Goal: Obtain resource: Download file/media

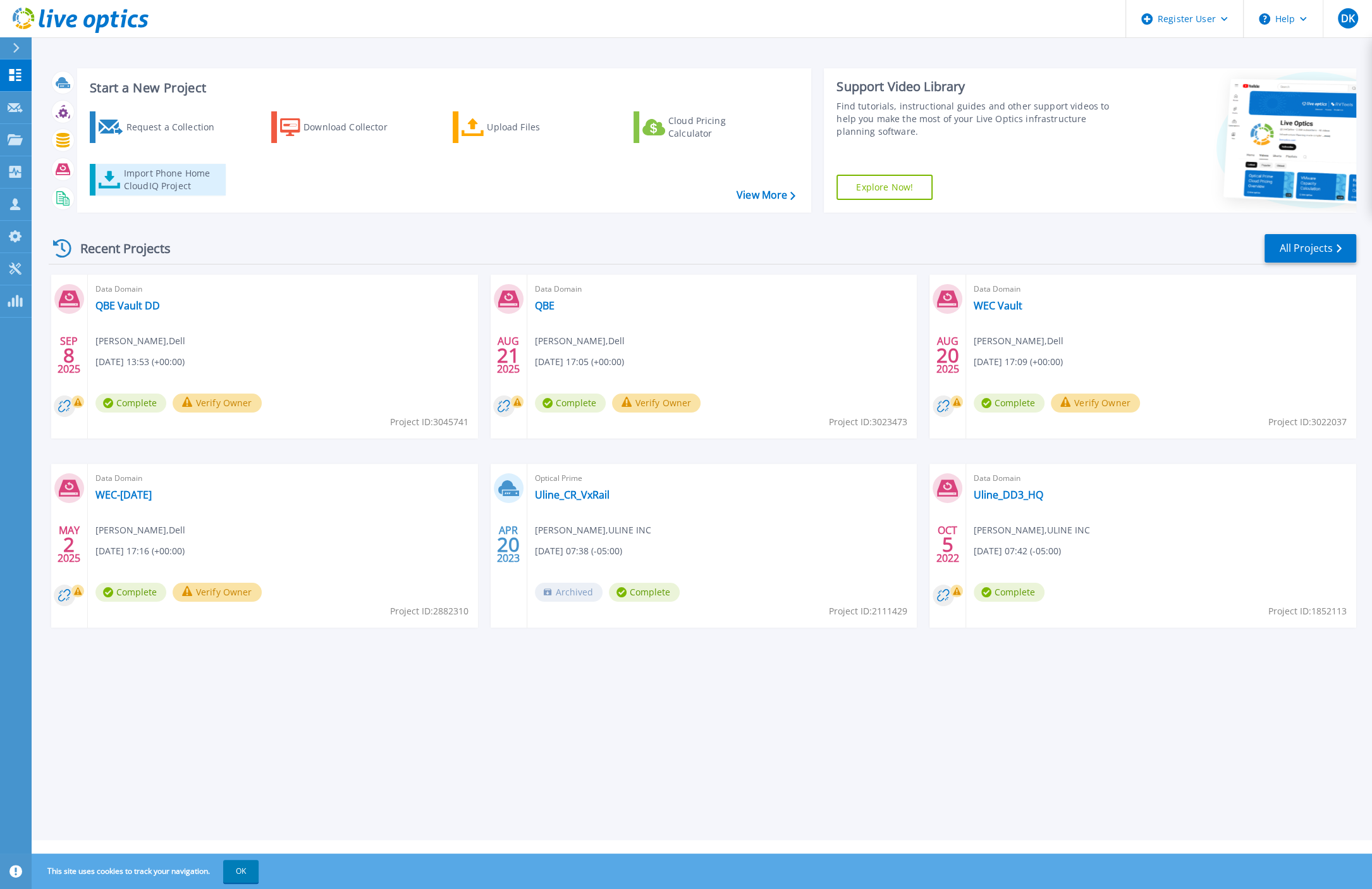
click at [141, 179] on div "Import Phone Home CloudIQ Project" at bounding box center [173, 179] width 98 height 25
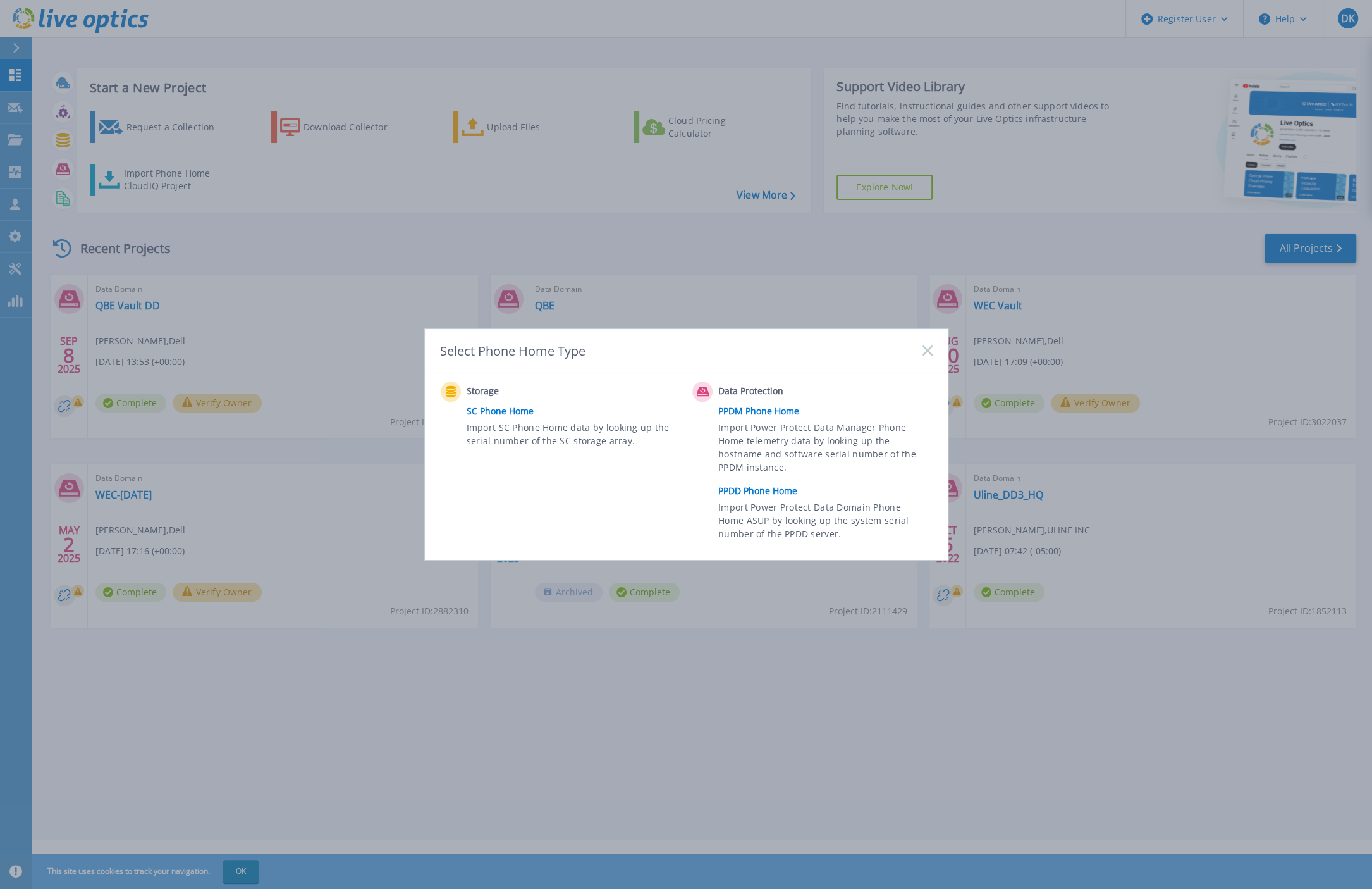
click at [750, 489] on link "PPDD Phone Home" at bounding box center [828, 491] width 220 height 19
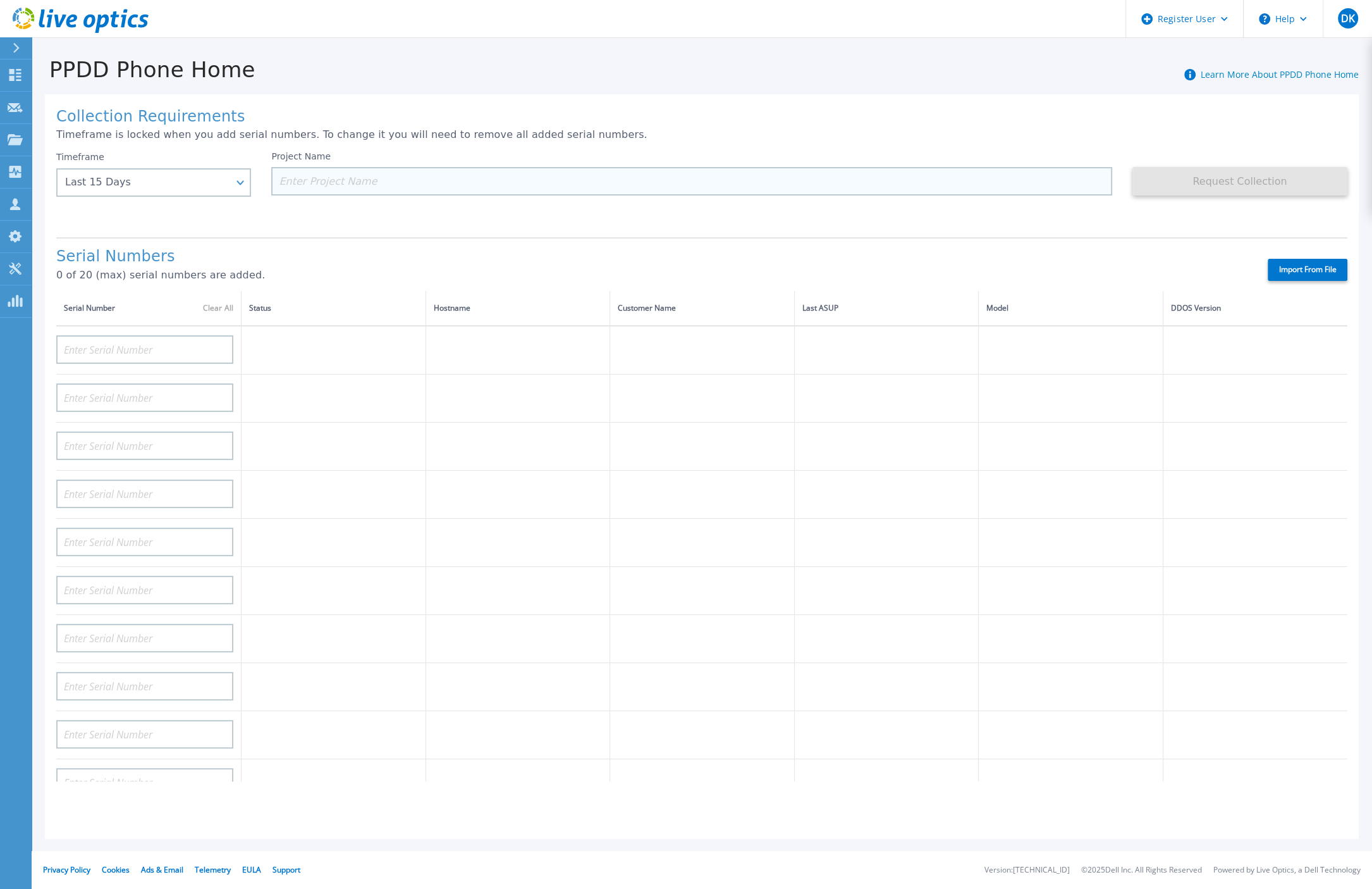
click at [332, 180] on input at bounding box center [691, 181] width 840 height 28
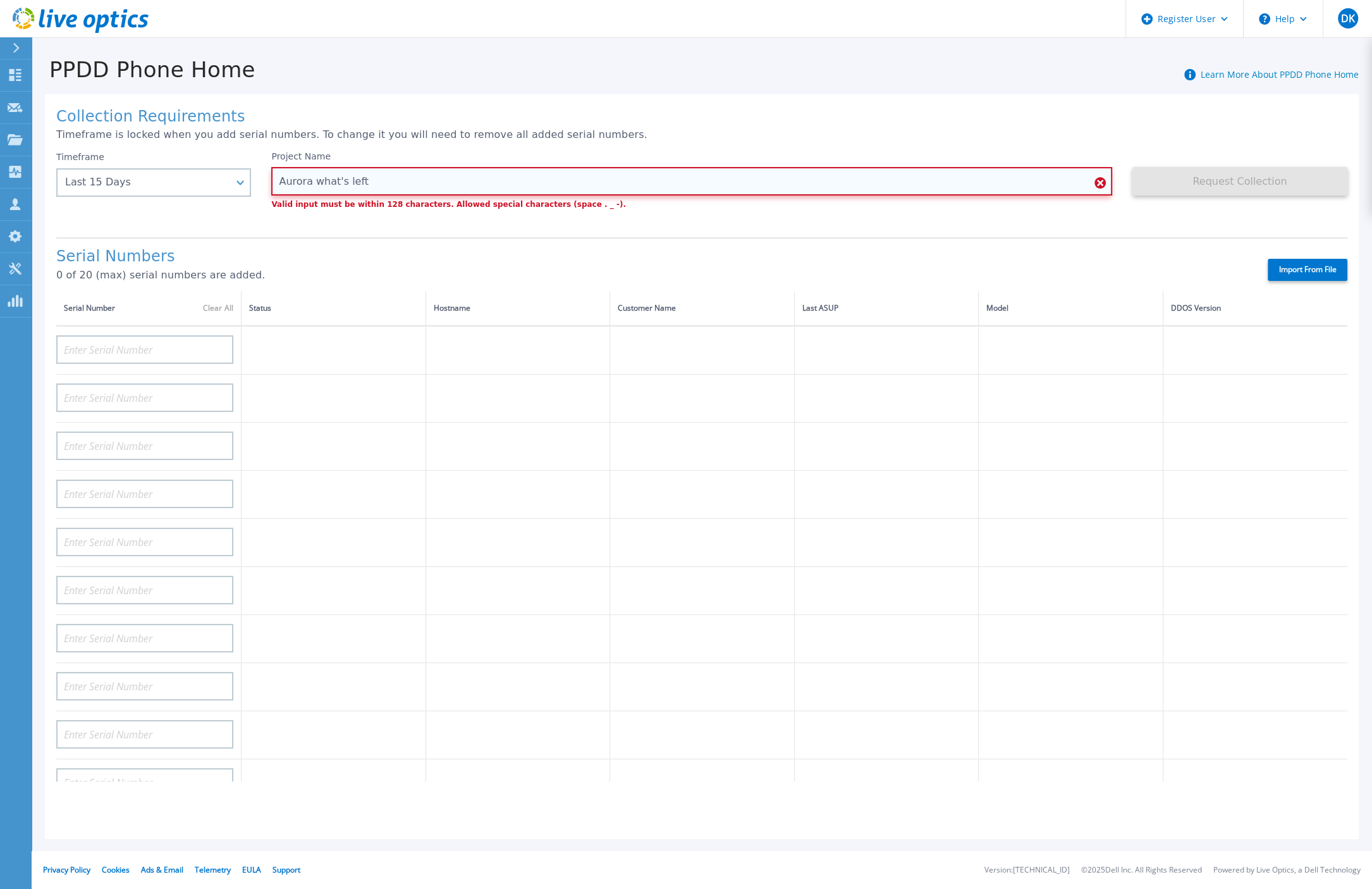
click at [333, 181] on input "Aurora what's left" at bounding box center [691, 181] width 840 height 28
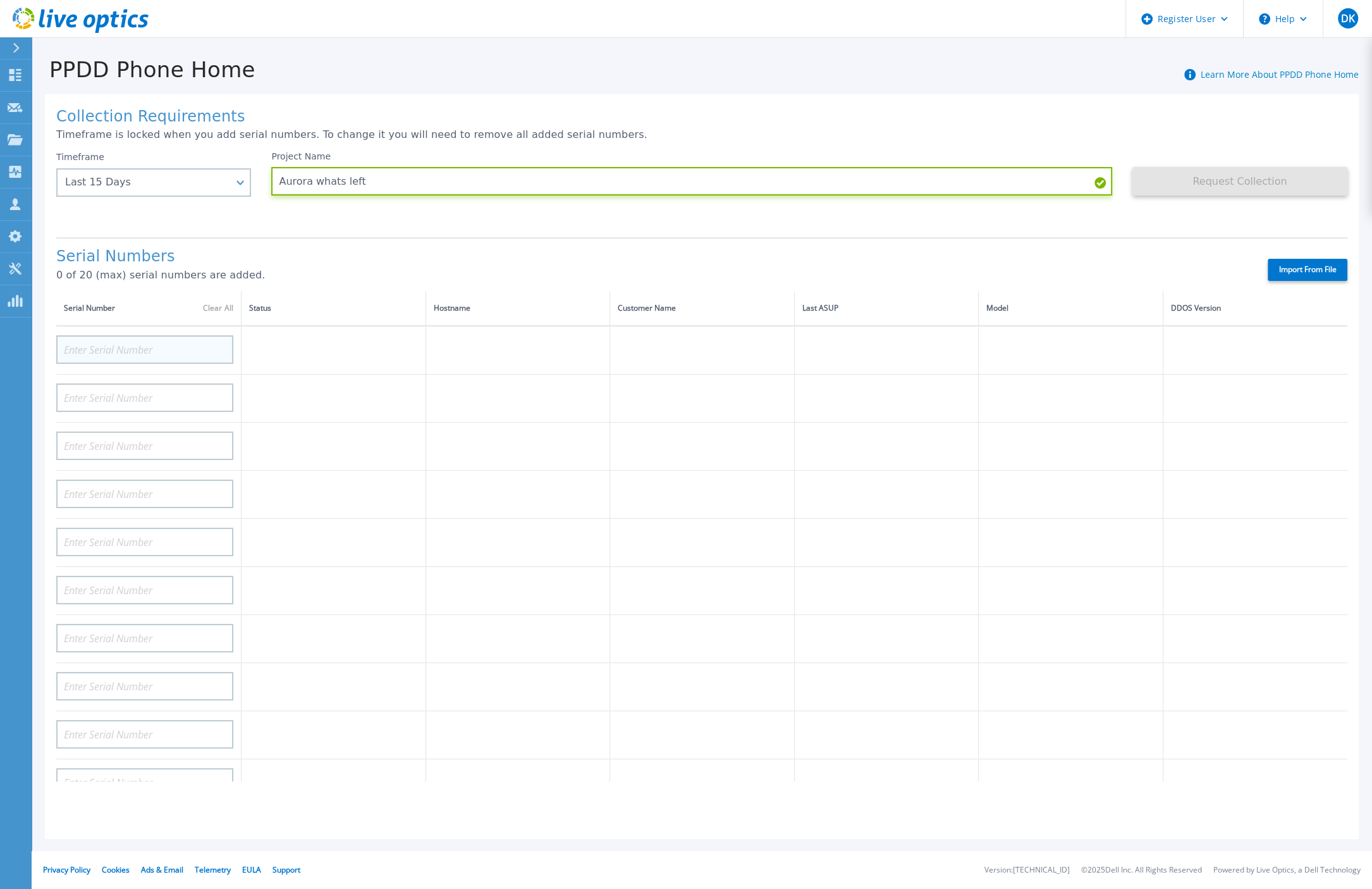
type input "Aurora whats left"
click at [101, 337] on input at bounding box center [145, 349] width 177 height 28
paste input "APM00221108751"
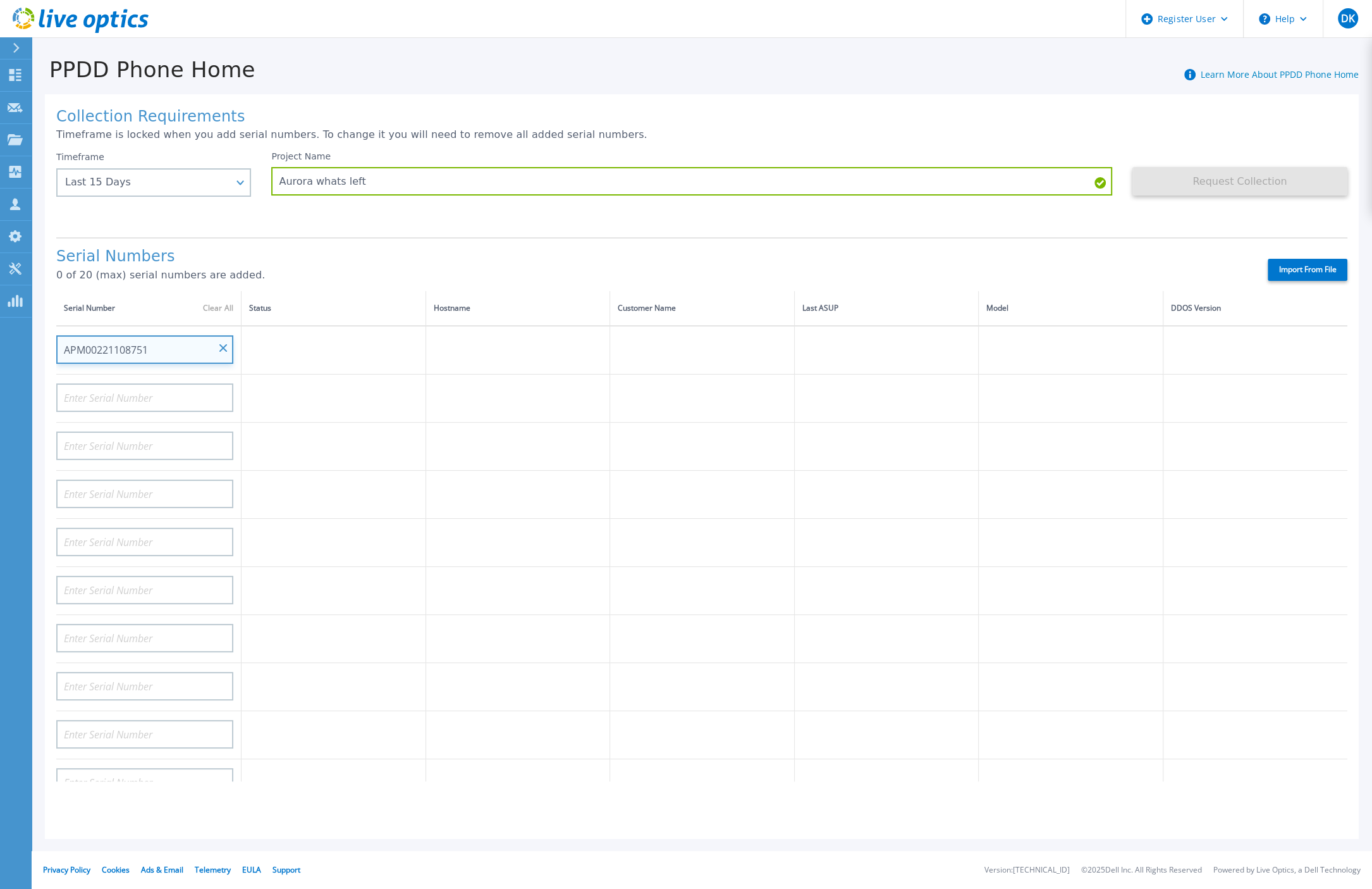
type input "APM00221108751"
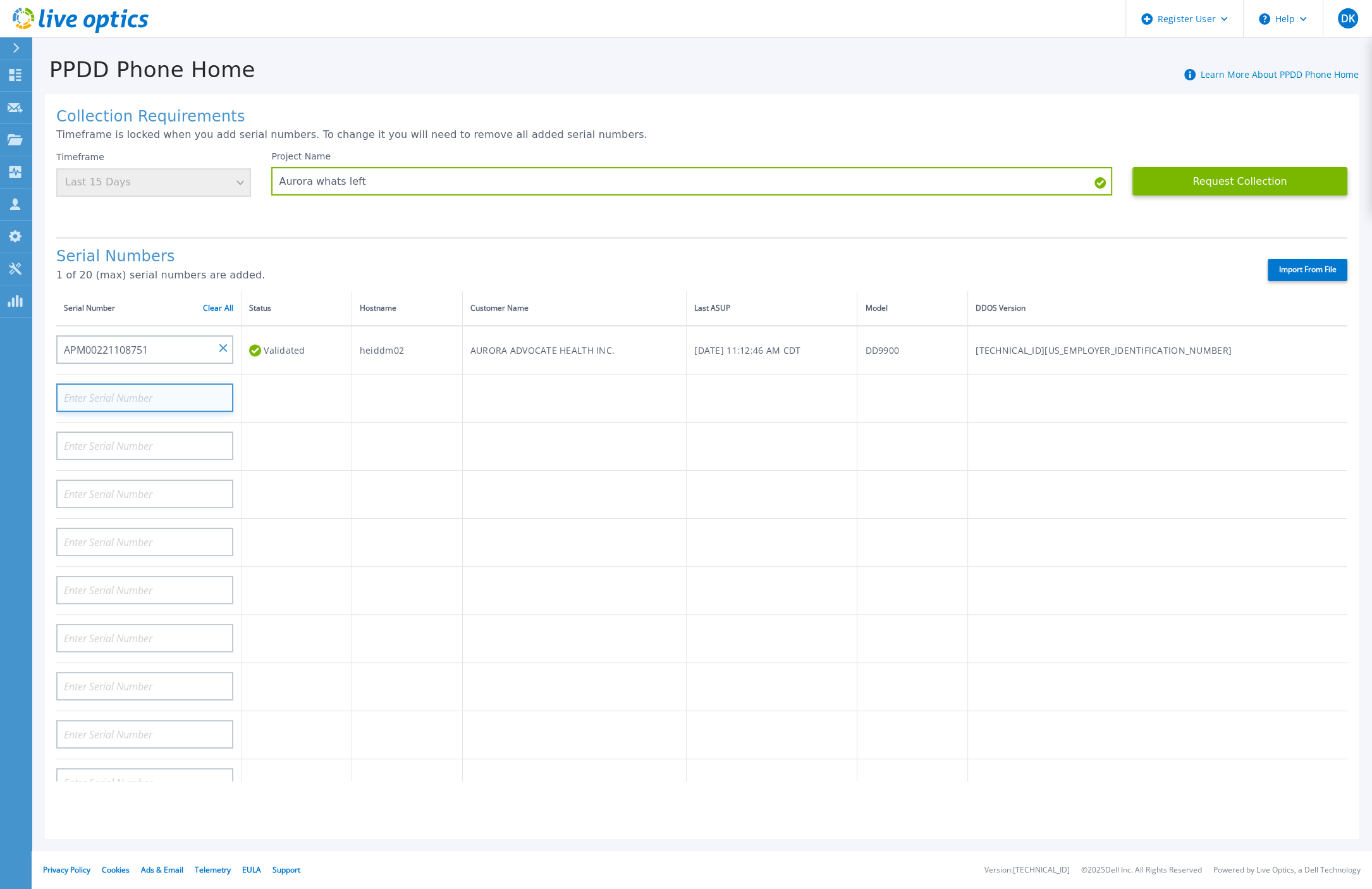
click at [96, 385] on input at bounding box center [145, 398] width 177 height 28
paste input "APM00221116943"
type input "APM00221116943"
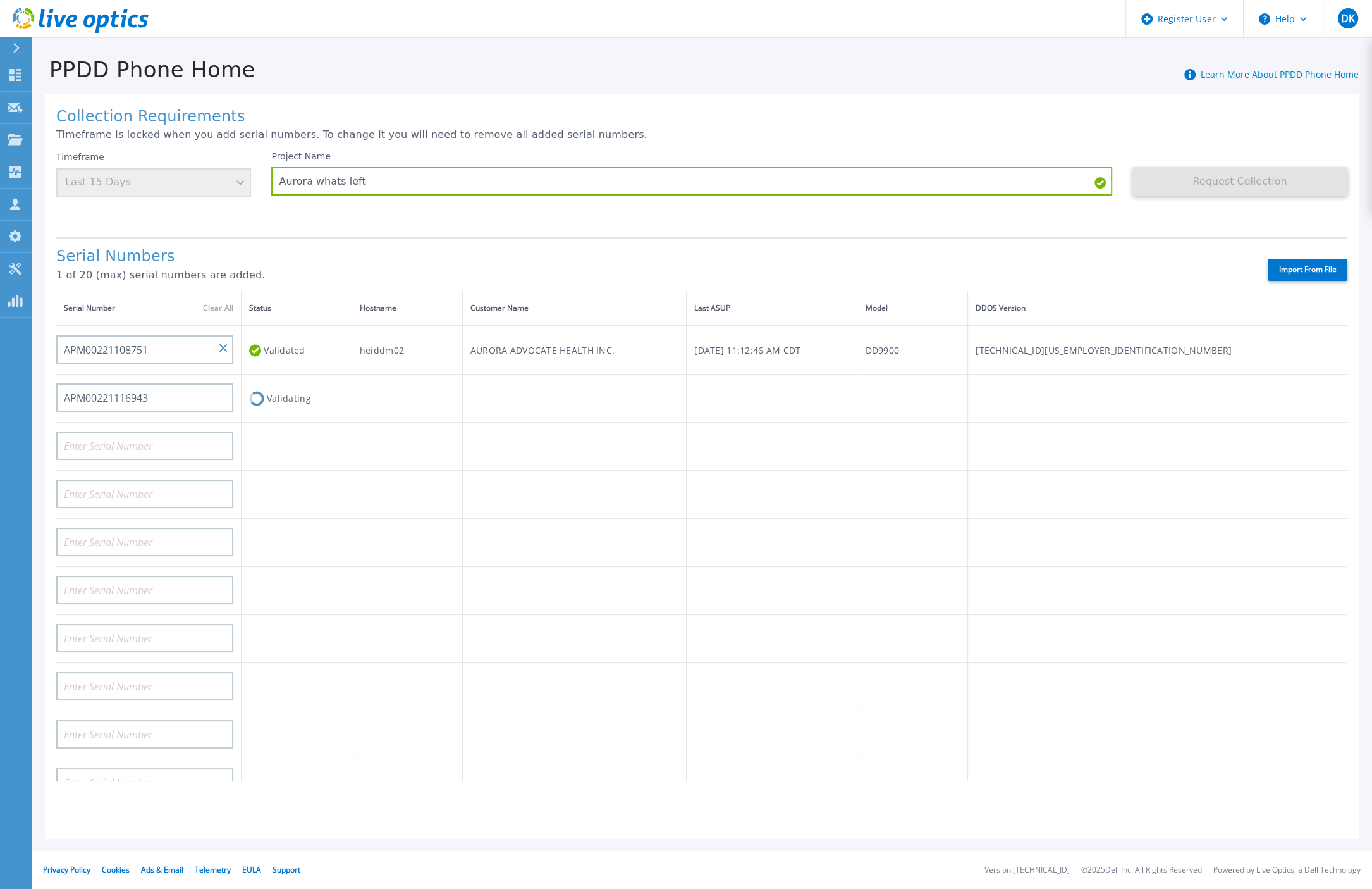
click at [271, 381] on td "Validating" at bounding box center [297, 398] width 111 height 48
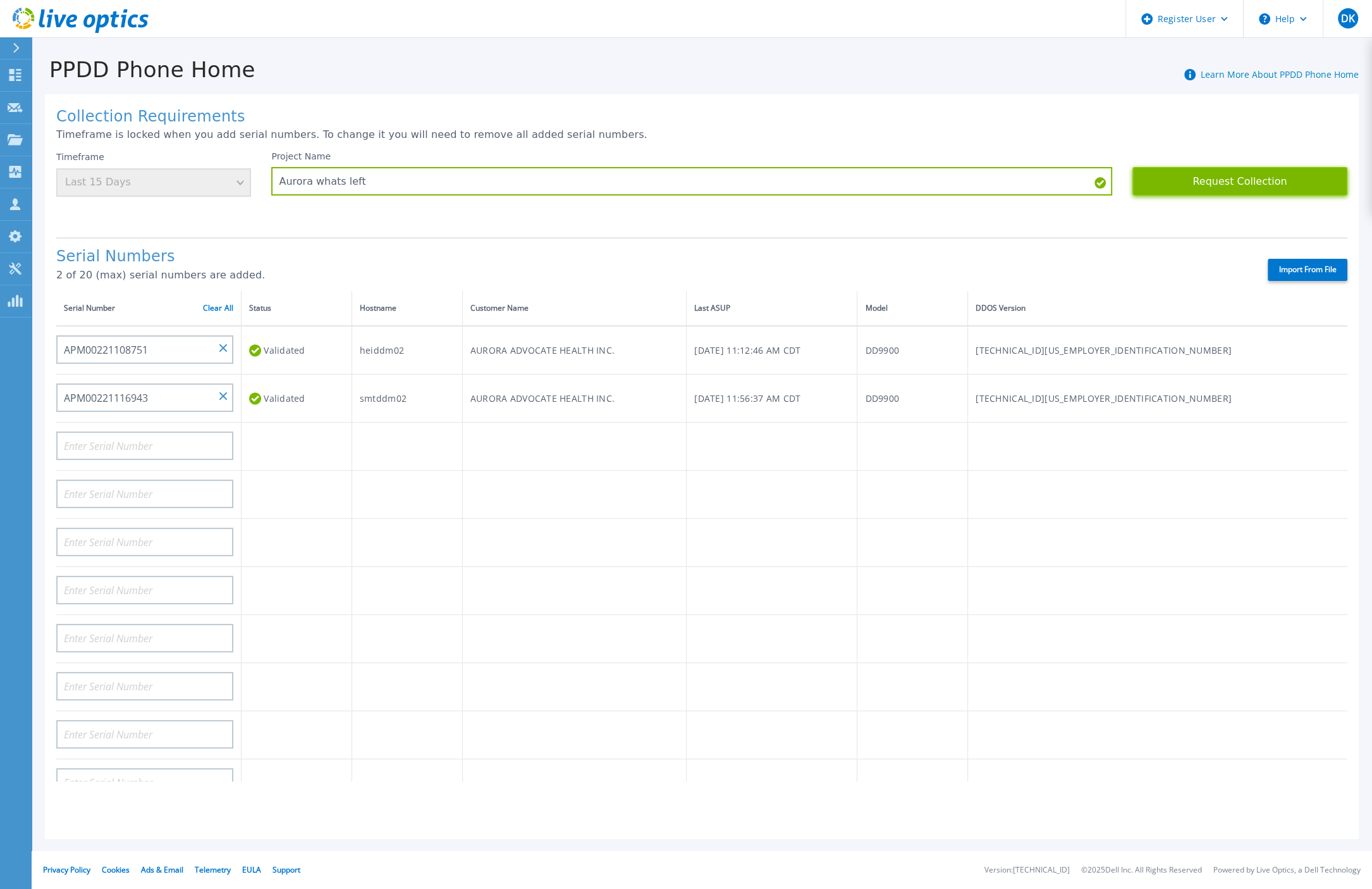
click at [1187, 169] on button "Request Collection" at bounding box center [1240, 181] width 215 height 28
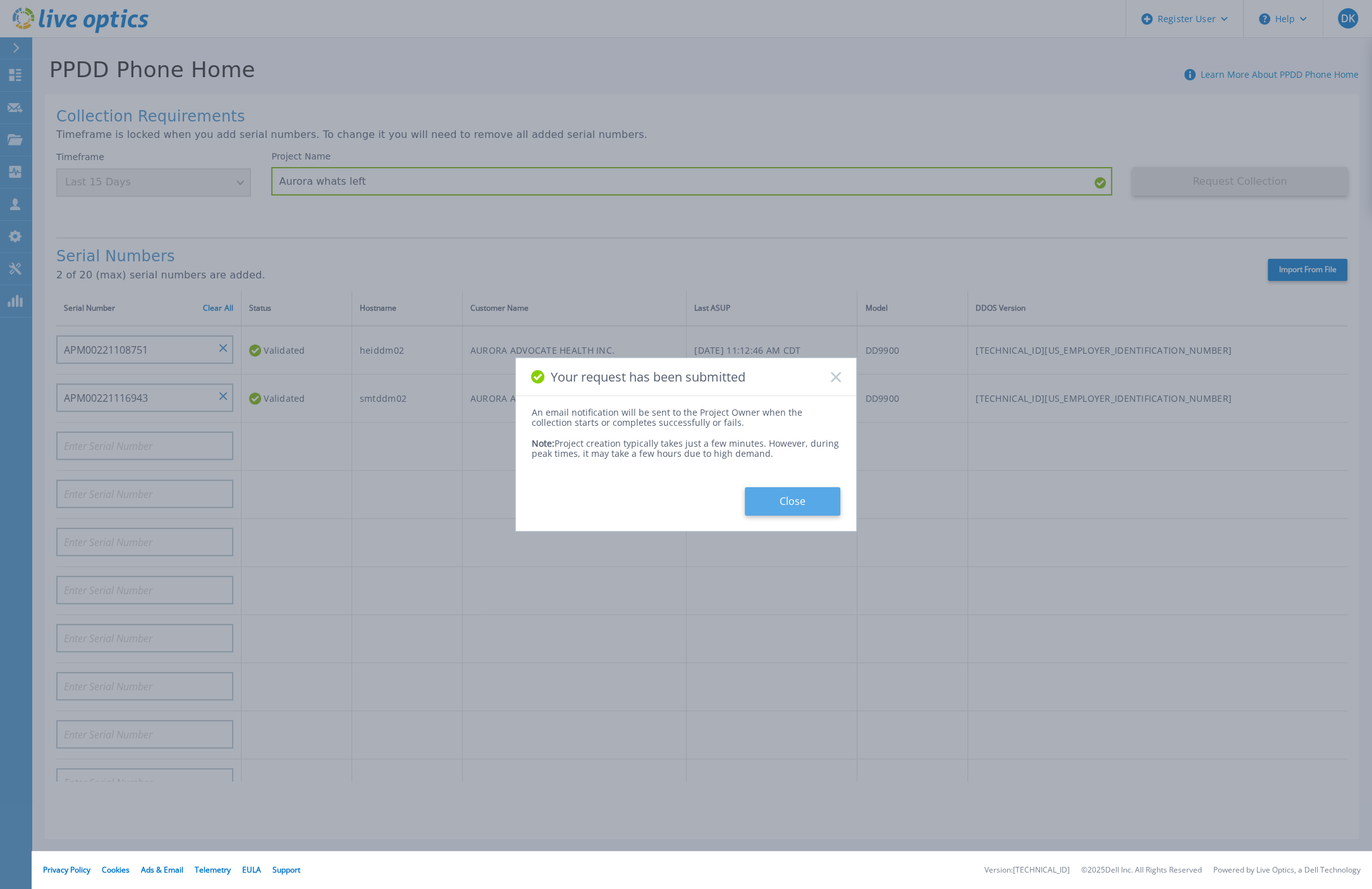
click at [780, 499] on button "Close" at bounding box center [793, 501] width 96 height 28
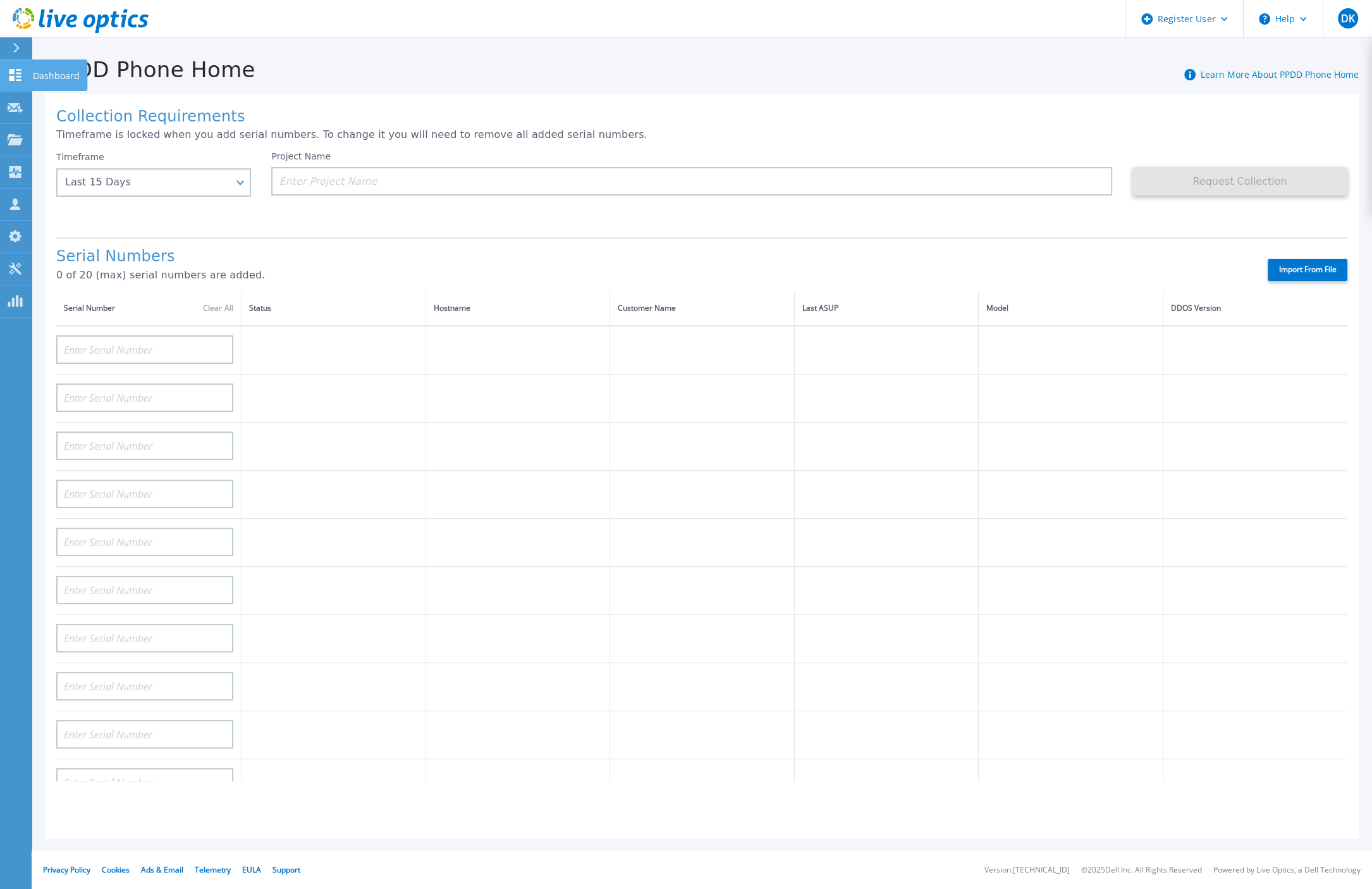
click at [13, 64] on link "Dashboard Dashboard" at bounding box center [15, 75] width 32 height 32
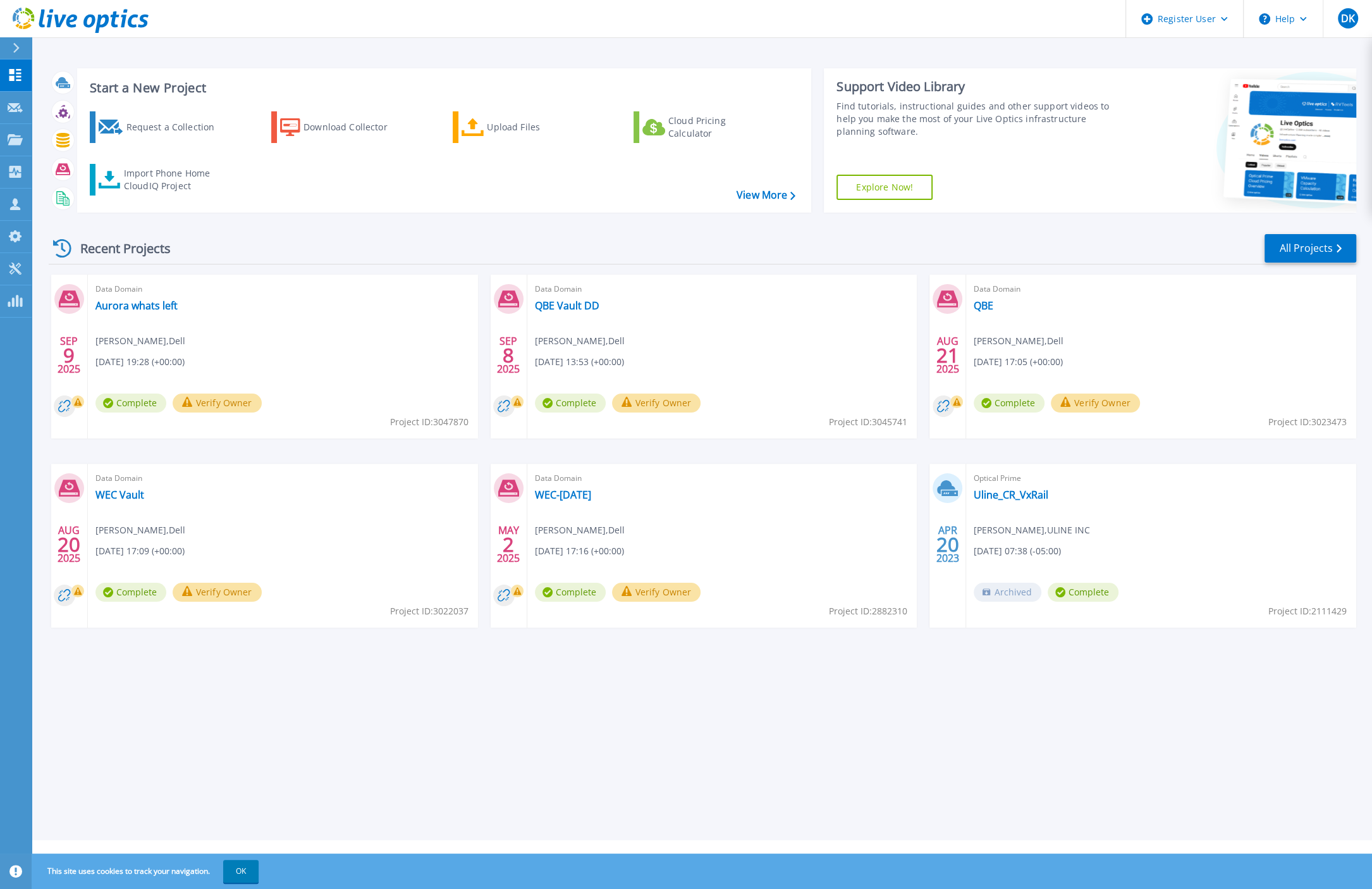
click at [122, 297] on div "Data Domain Aurora whats left Dmitriy Krayzman , Dell 09/09/2025, 19:28 (+00:00…" at bounding box center [283, 356] width 390 height 164
click at [122, 306] on link "Aurora whats left" at bounding box center [137, 306] width 82 height 13
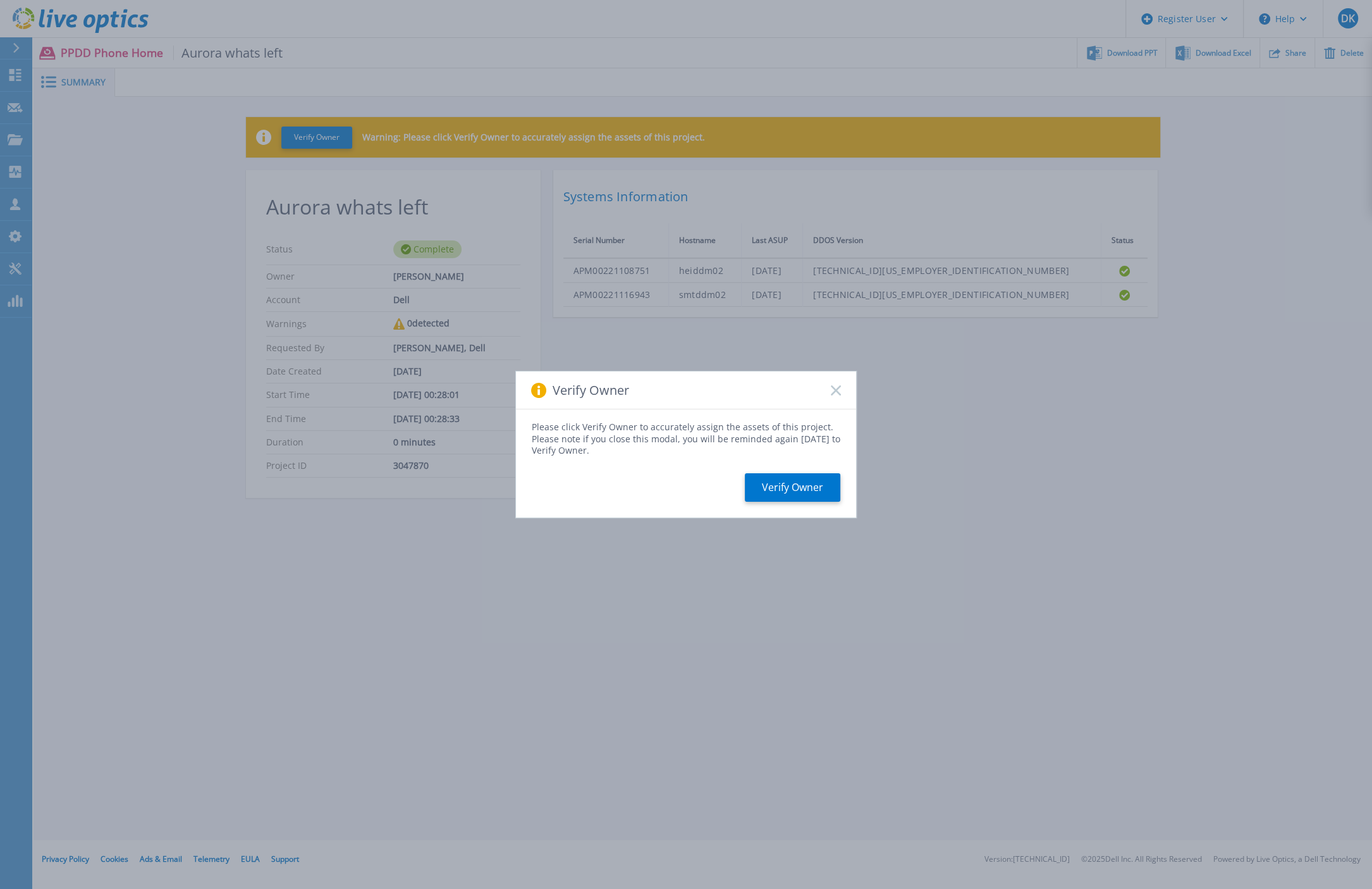
click at [833, 389] on icon at bounding box center [836, 390] width 10 height 10
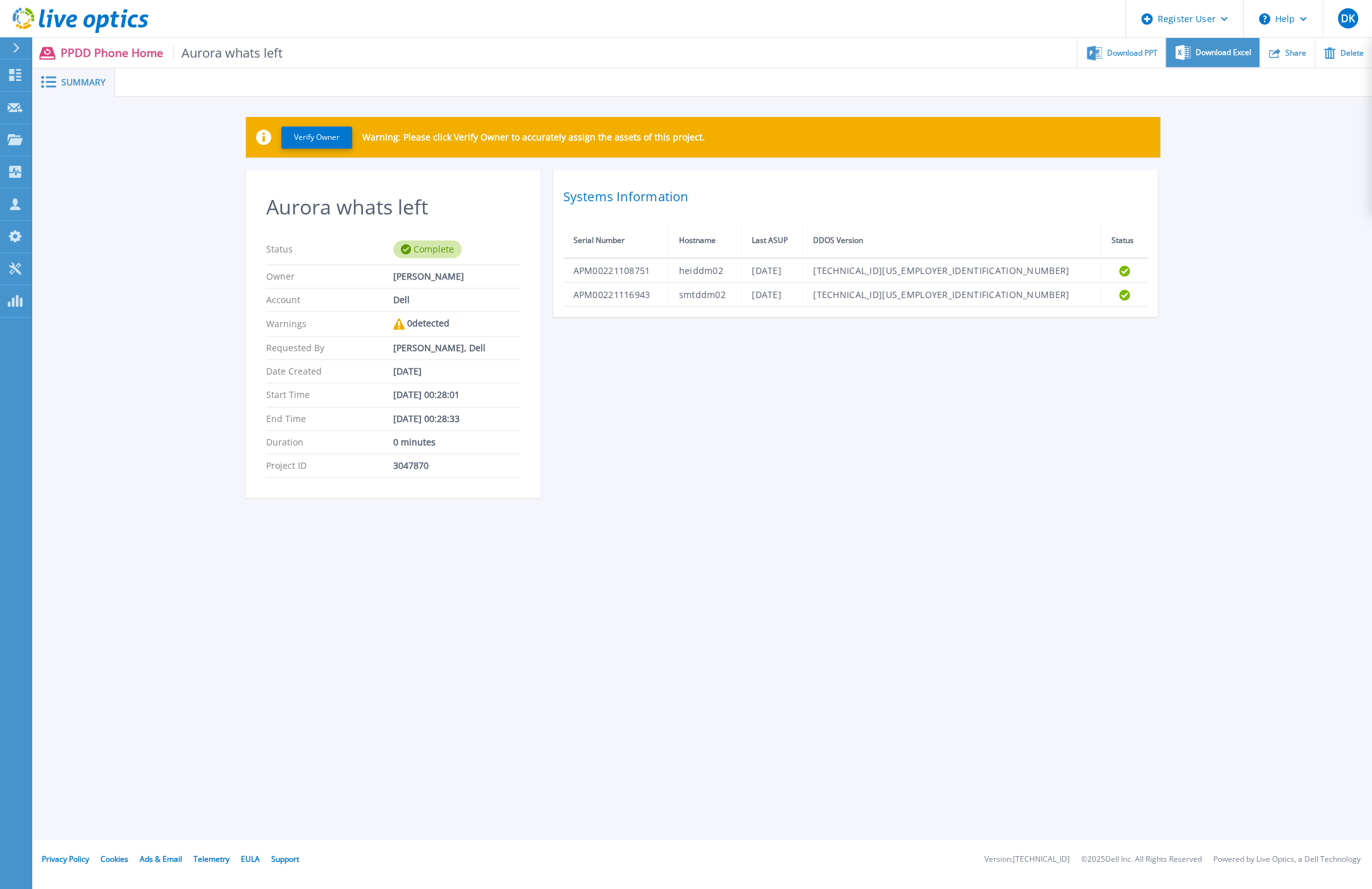
click at [1216, 52] on span "Download Excel" at bounding box center [1223, 53] width 56 height 8
click at [14, 75] on icon at bounding box center [15, 75] width 15 height 12
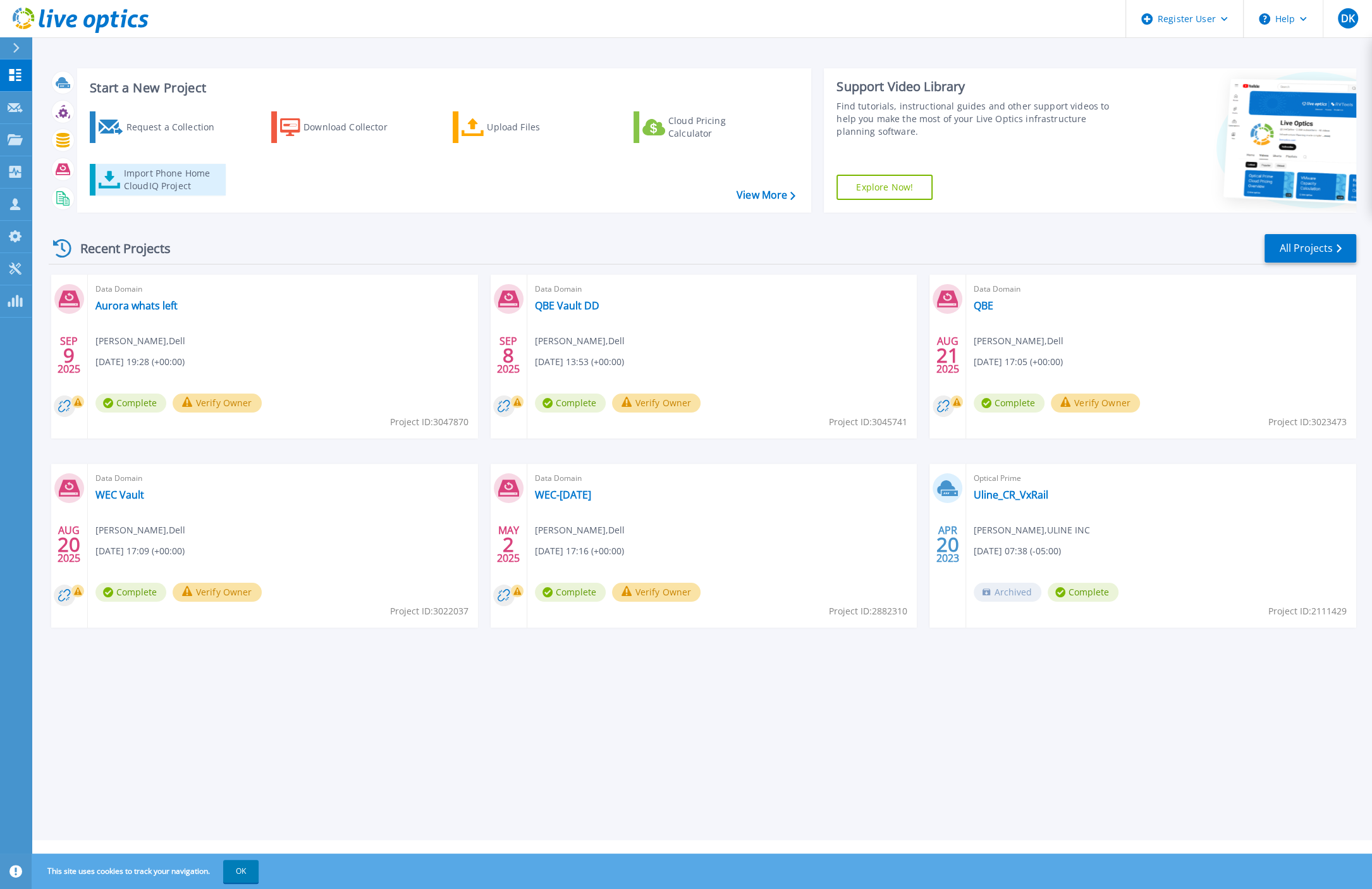
click at [145, 178] on div "Import Phone Home CloudIQ Project" at bounding box center [173, 179] width 98 height 25
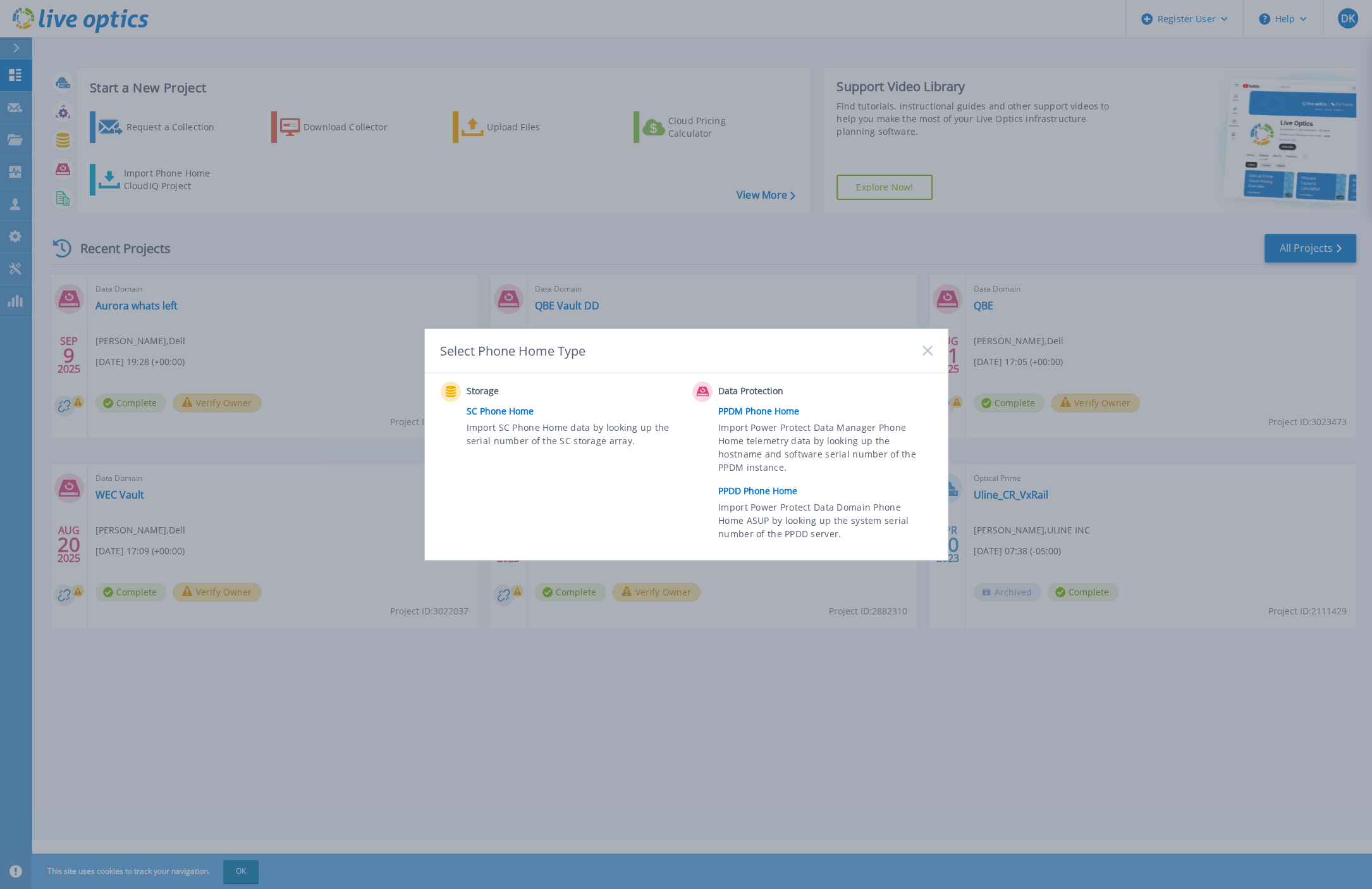
click at [745, 491] on link "PPDD Phone Home" at bounding box center [828, 491] width 220 height 19
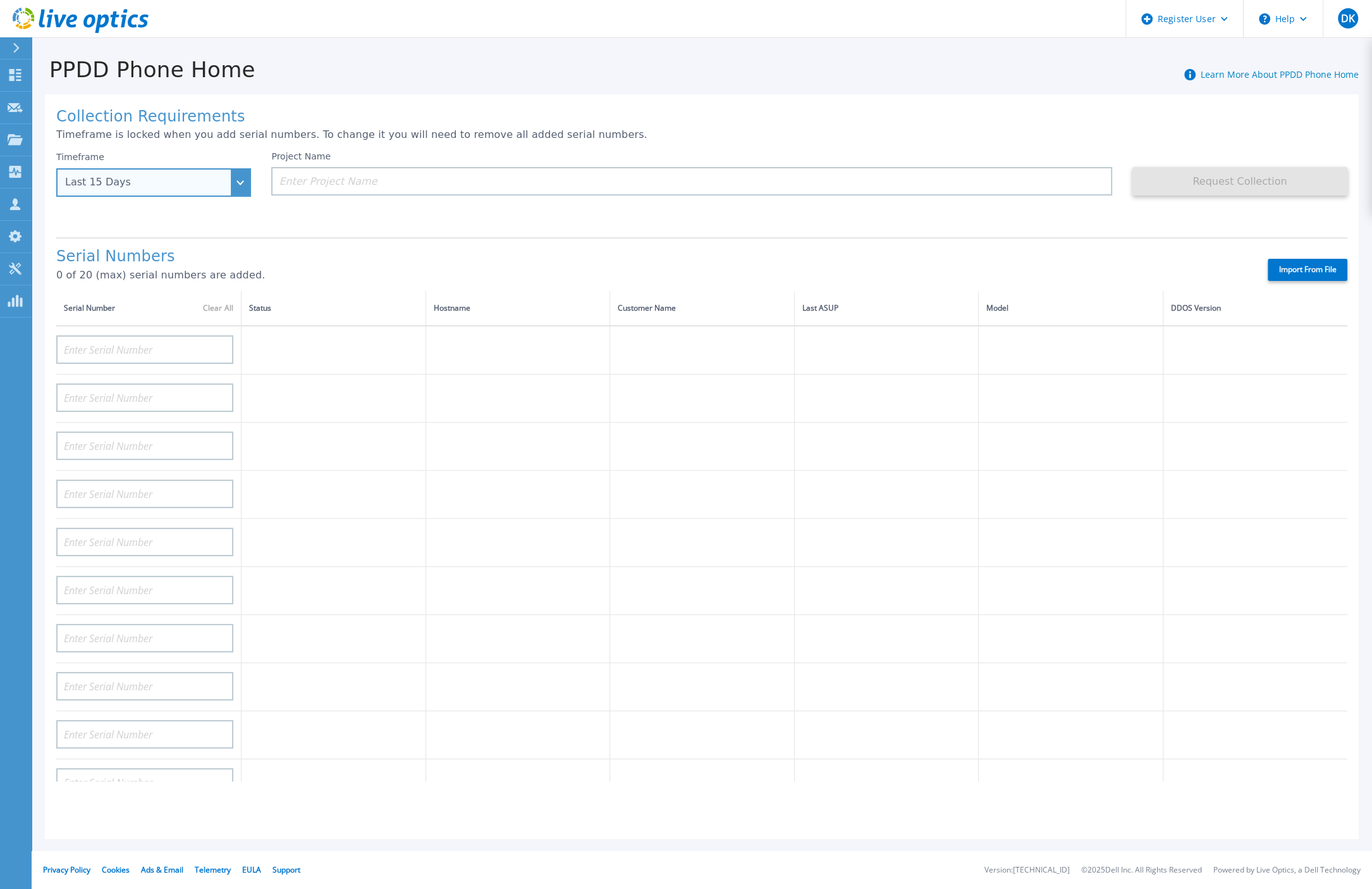
click at [198, 189] on div "Last 15 Days" at bounding box center [154, 183] width 195 height 28
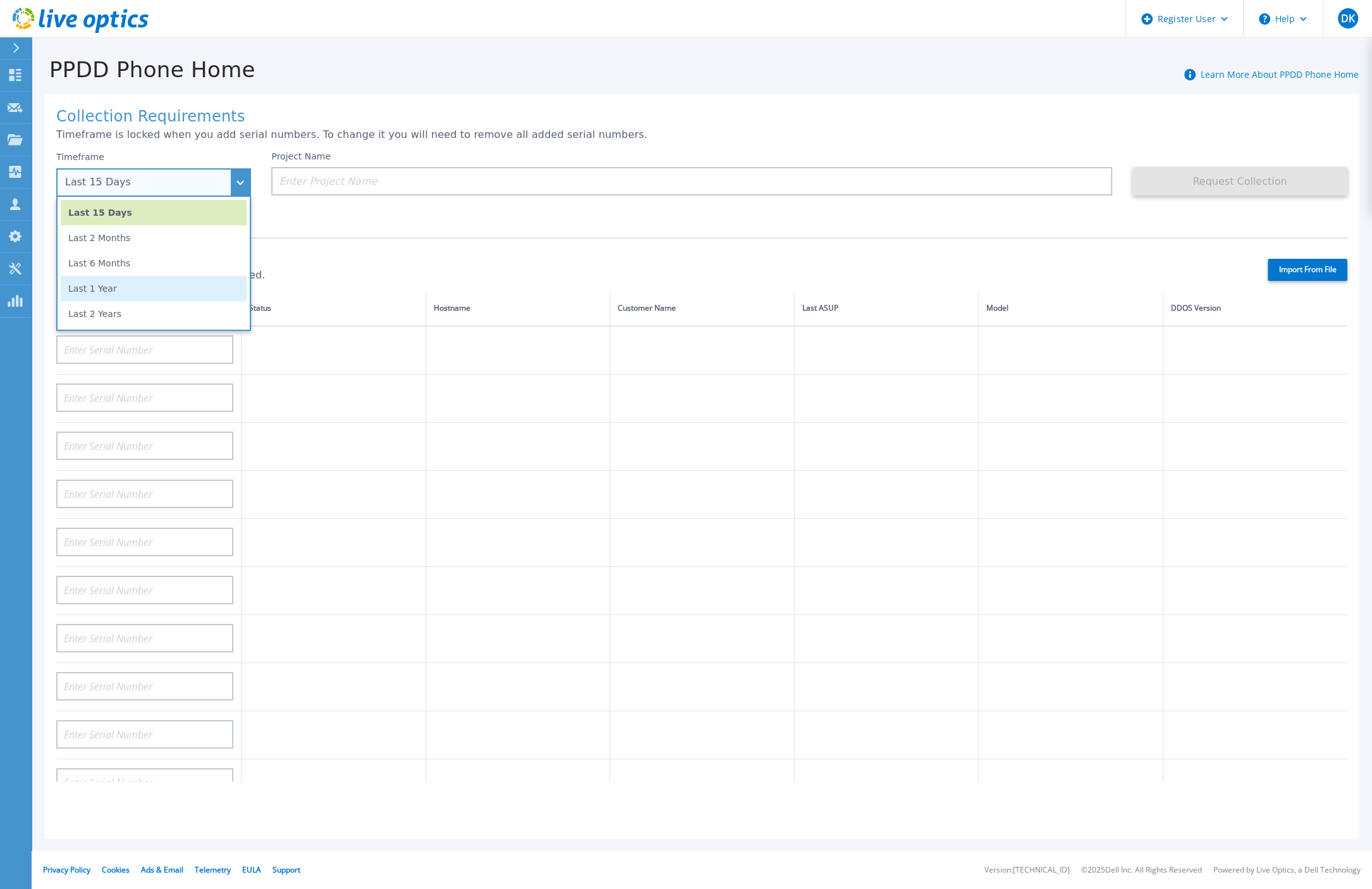
click at [74, 292] on li "Last 1 Year" at bounding box center [153, 288] width 186 height 25
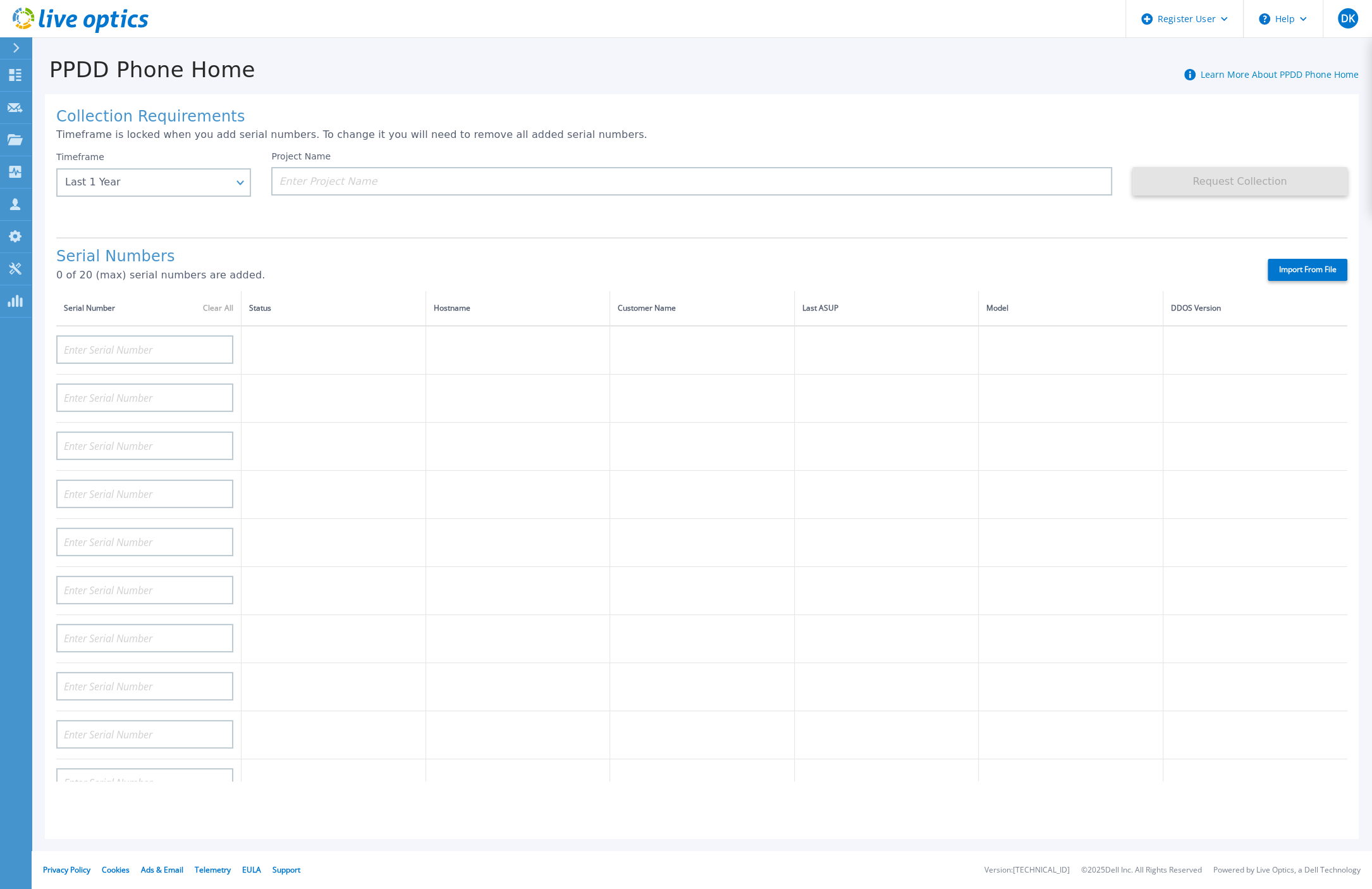
click at [883, 95] on div "Collection Requirements Timeframe is locked when you add serial numbers. To cha…" at bounding box center [702, 467] width 1314 height 745
click at [12, 70] on icon at bounding box center [15, 75] width 12 height 12
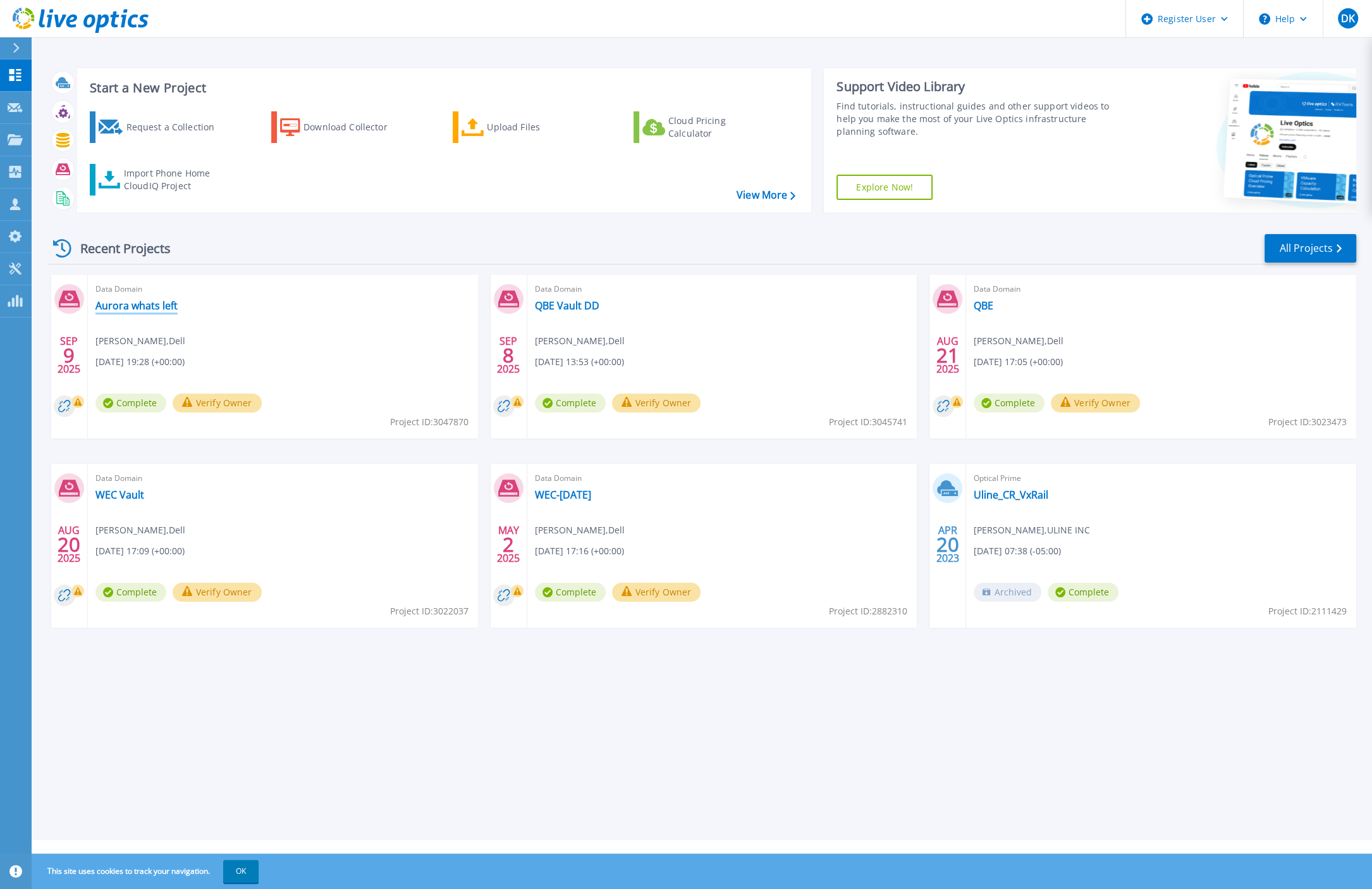
click at [137, 303] on link "Aurora whats left" at bounding box center [137, 306] width 82 height 13
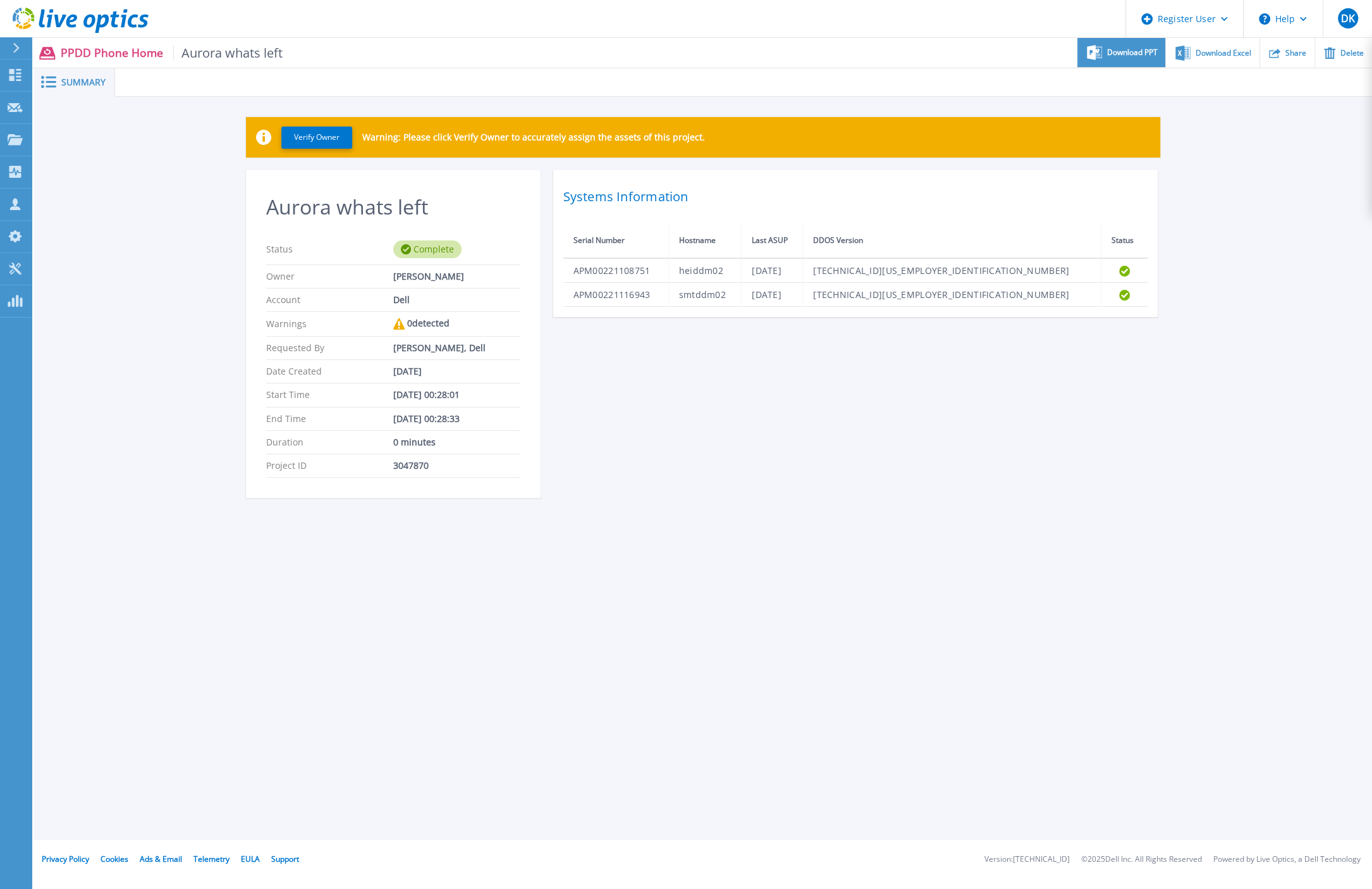
click at [1137, 53] on span "Download PPT" at bounding box center [1132, 53] width 51 height 8
click at [18, 71] on icon at bounding box center [15, 75] width 15 height 12
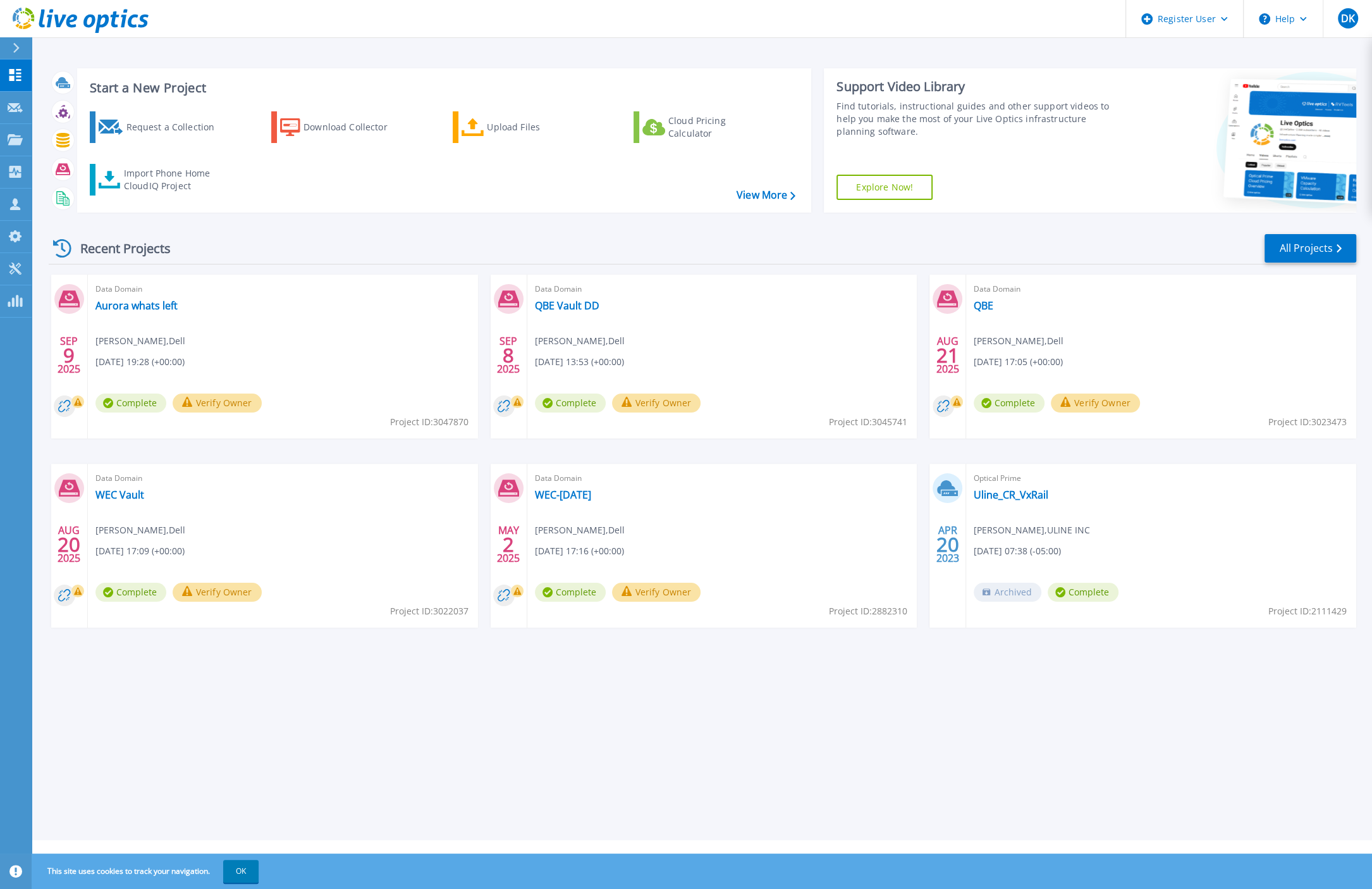
click at [477, 765] on div "Start a New Project Request a Collection Download Collector Upload Files Cloud …" at bounding box center [701, 420] width 1340 height 840
click at [566, 305] on link "QBE Vault DD" at bounding box center [567, 306] width 64 height 13
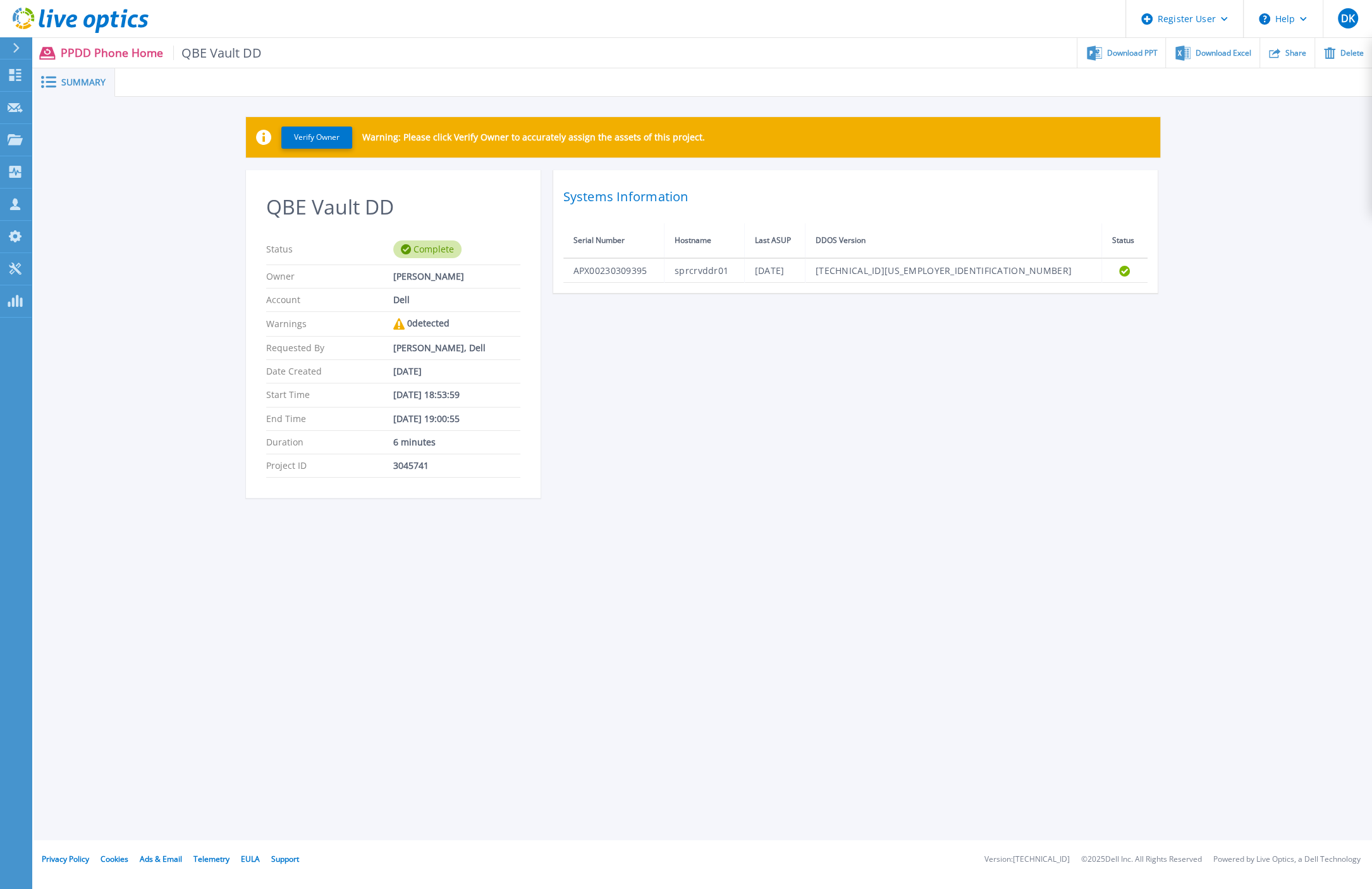
click at [77, 79] on span "Summary" at bounding box center [83, 82] width 44 height 9
click at [48, 84] on icon at bounding box center [49, 82] width 15 height 12
click at [48, 80] on icon at bounding box center [49, 82] width 15 height 12
